Goal: Contribute content

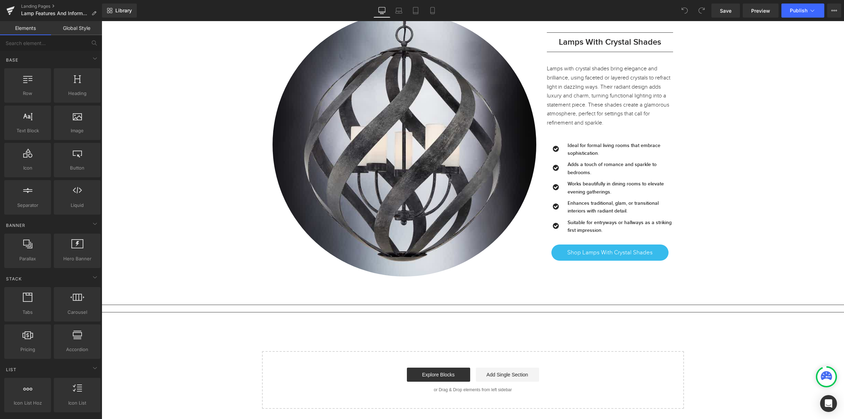
scroll to position [33627, 0]
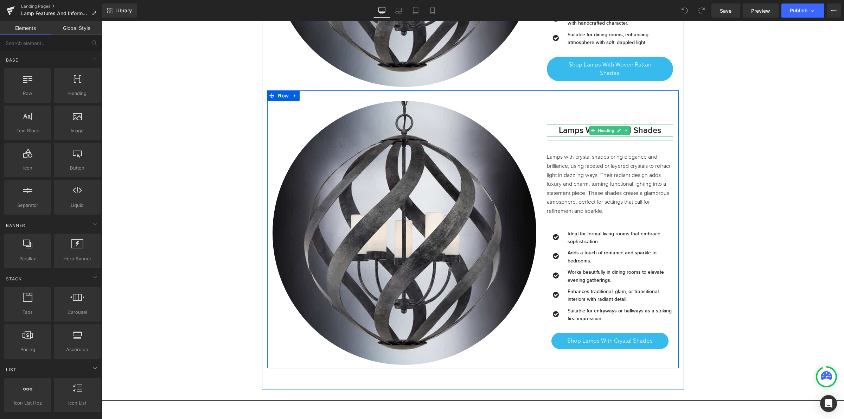
click at [657, 131] on h3 "Lamps With Crystal Shades" at bounding box center [610, 131] width 127 height 12
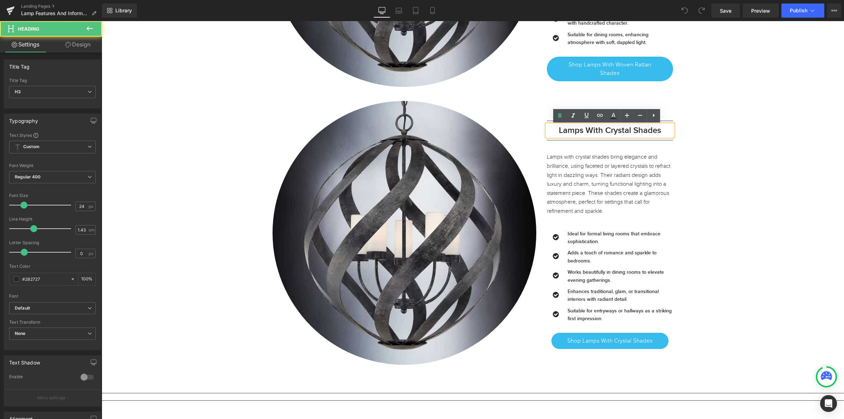
click at [661, 132] on h3 "Lamps With Crystal Shades" at bounding box center [610, 131] width 127 height 12
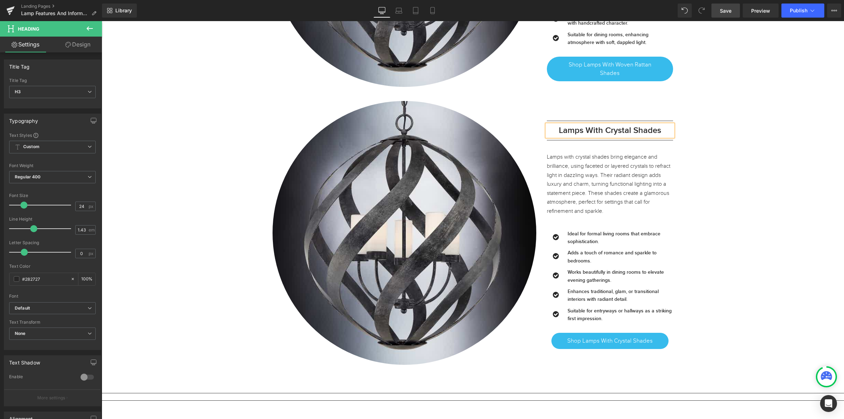
click at [725, 12] on span "Save" at bounding box center [726, 10] width 12 height 7
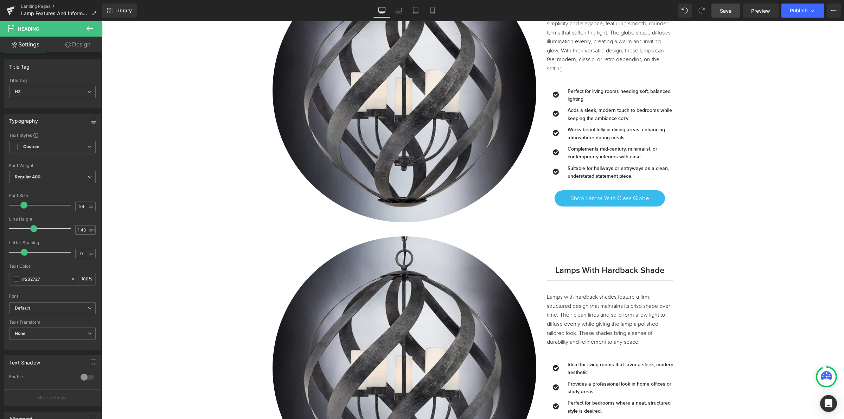
scroll to position [32132, 0]
